Goal: Task Accomplishment & Management: Use online tool/utility

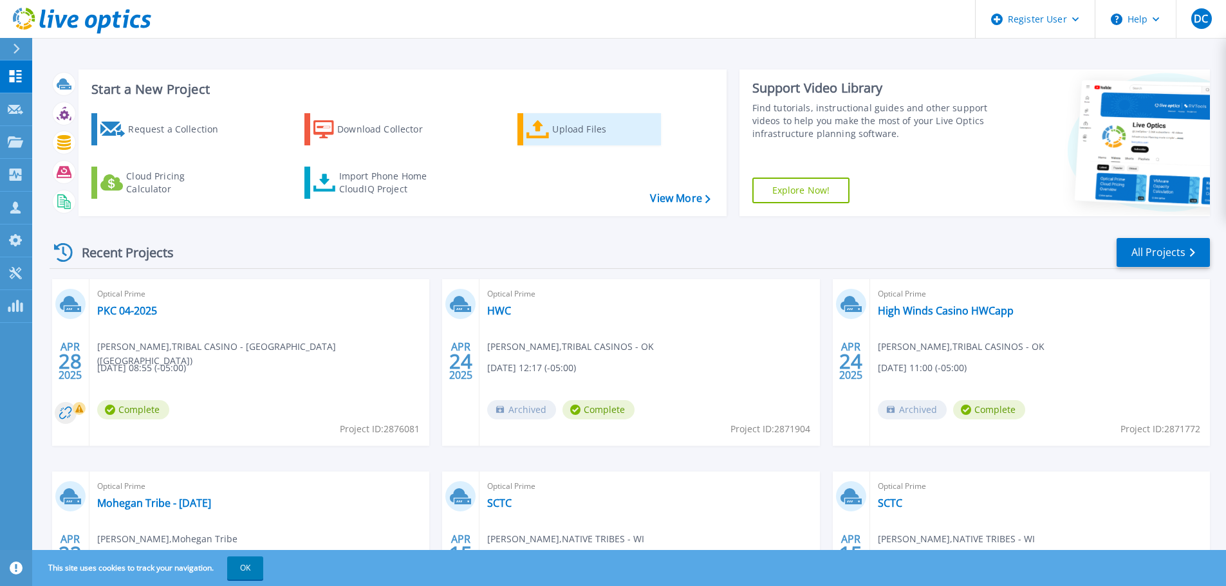
click at [572, 128] on div "Upload Files" at bounding box center [603, 129] width 103 height 26
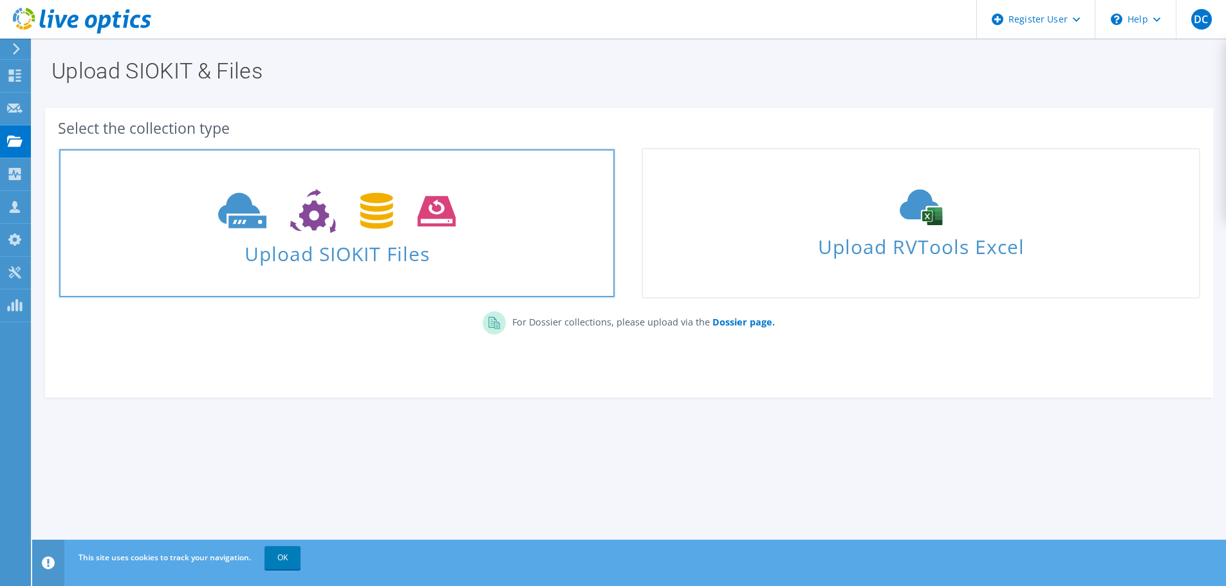
click at [405, 246] on span "Upload SIOKIT Files" at bounding box center [336, 250] width 555 height 28
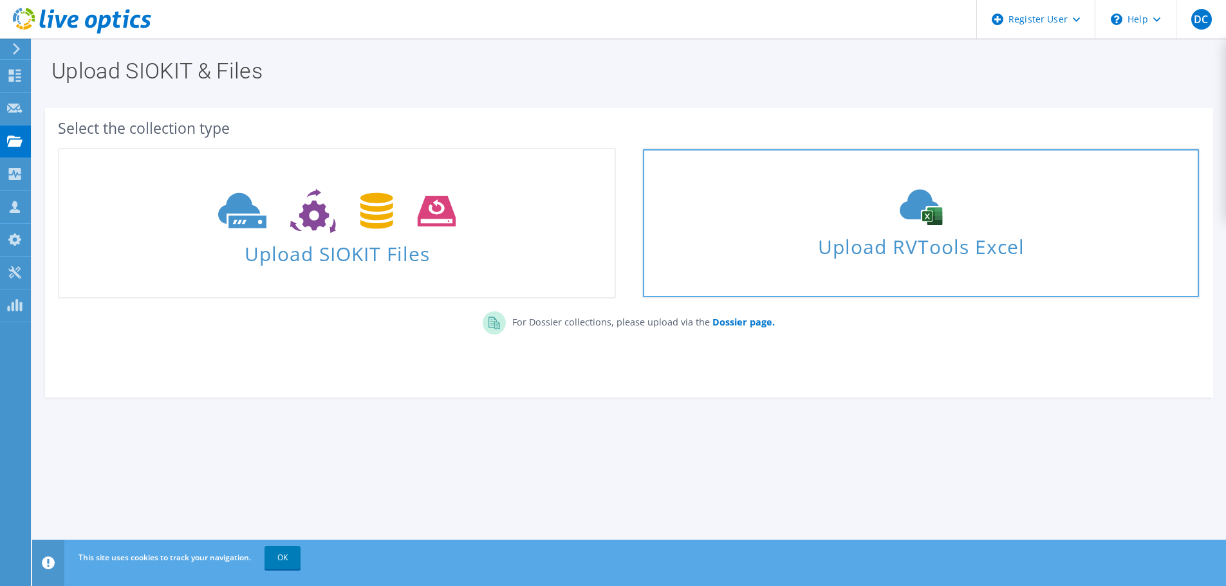
click at [886, 230] on span "Upload RVTools Excel" at bounding box center [920, 244] width 555 height 28
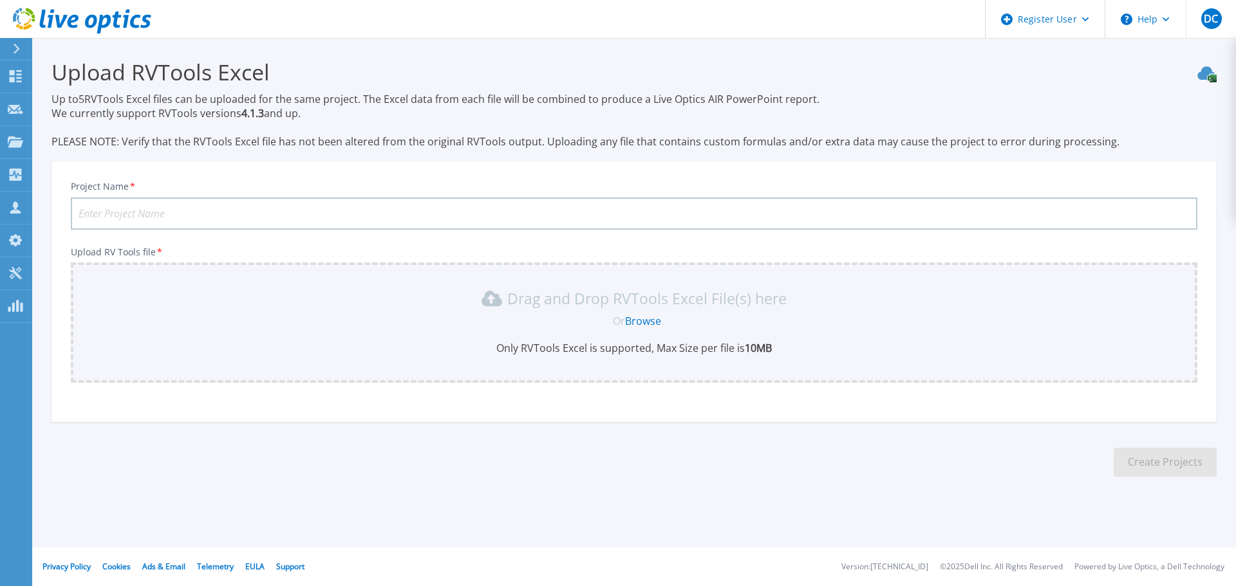
click at [647, 322] on link "Browse" at bounding box center [643, 321] width 36 height 14
